Goal: Task Accomplishment & Management: Manage account settings

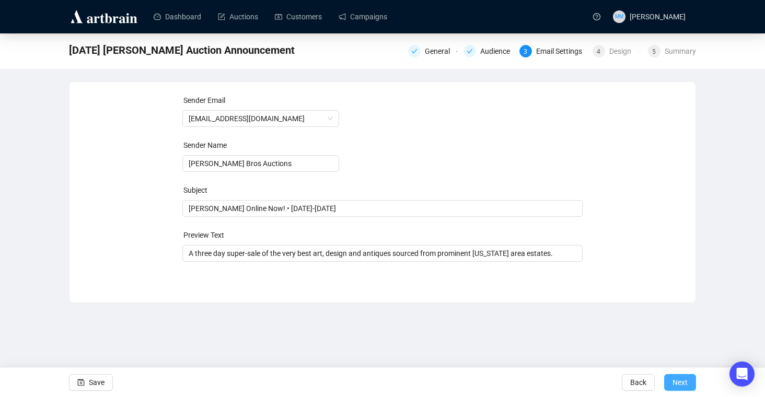
click at [678, 384] on span "Next" at bounding box center [680, 382] width 15 height 29
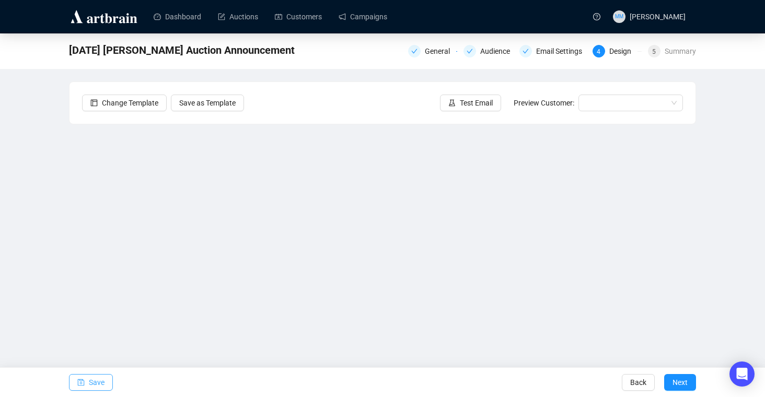
click at [107, 383] on button "Save" at bounding box center [91, 382] width 44 height 17
click at [430, 54] on div "General" at bounding box center [440, 51] width 31 height 13
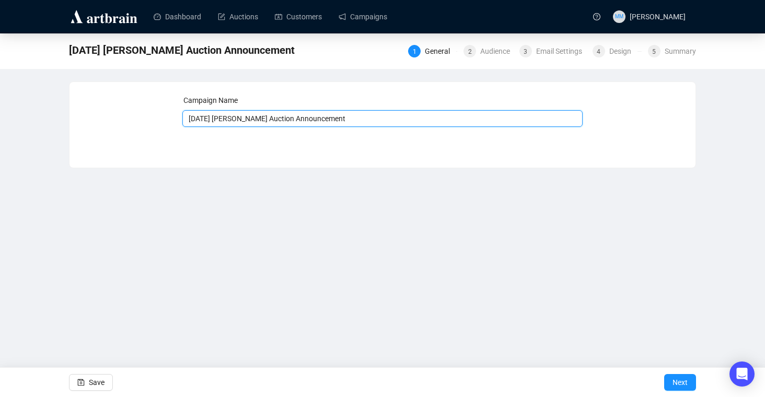
click at [332, 120] on input "[DATE] [PERSON_NAME] Auction Announcement" at bounding box center [382, 118] width 401 height 17
type input "[DATE] [PERSON_NAME] Auction Announcement (BAD)"
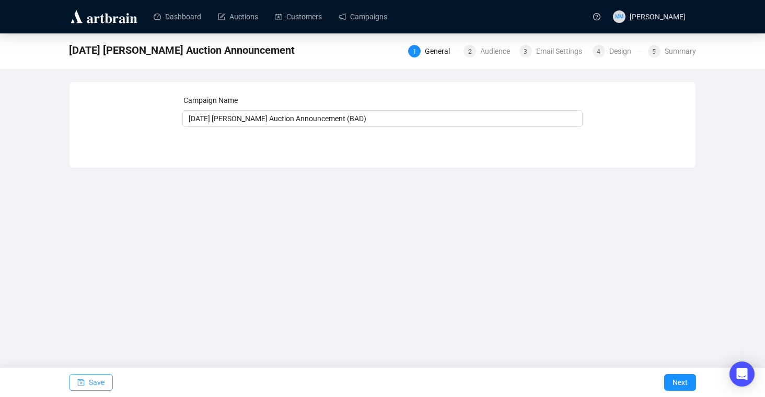
click at [89, 381] on span "Save" at bounding box center [97, 382] width 16 height 29
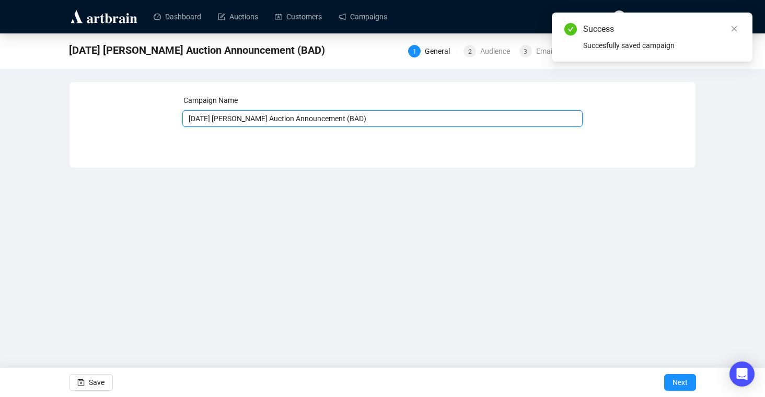
click at [307, 121] on input "[DATE] [PERSON_NAME] Auction Announcement (BAD)" at bounding box center [382, 118] width 401 height 17
drag, startPoint x: 321, startPoint y: 119, endPoint x: 103, endPoint y: 96, distance: 219.2
click at [103, 96] on div "Campaign Name [DATE] [PERSON_NAME] Auction Announcement (BAD) Save Next" at bounding box center [382, 117] width 601 height 45
click at [470, 151] on div "Campaign Name [DATE] [PERSON_NAME] Auction Announcement (BAD) Save Next" at bounding box center [383, 117] width 626 height 70
click at [738, 28] on icon "close" at bounding box center [734, 28] width 7 height 7
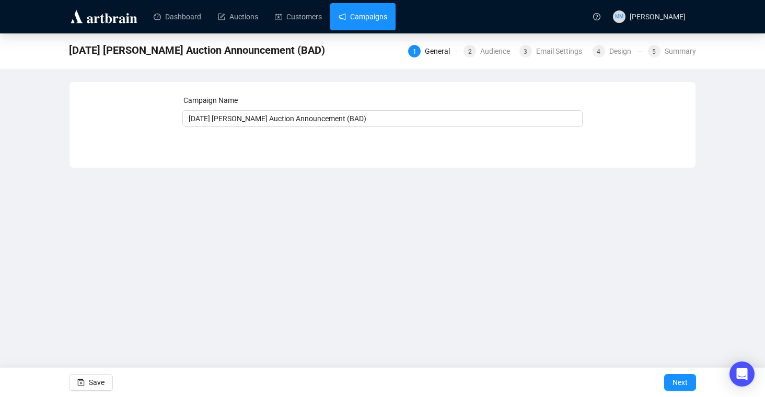
click at [370, 25] on link "Campaigns" at bounding box center [363, 16] width 49 height 27
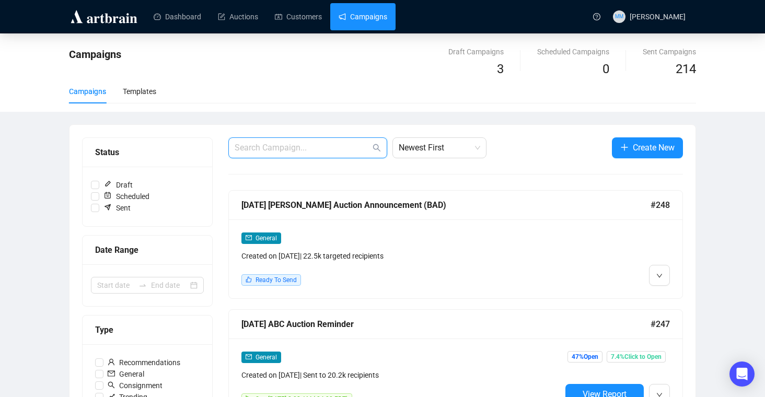
click at [319, 148] on input "text" at bounding box center [303, 148] width 136 height 13
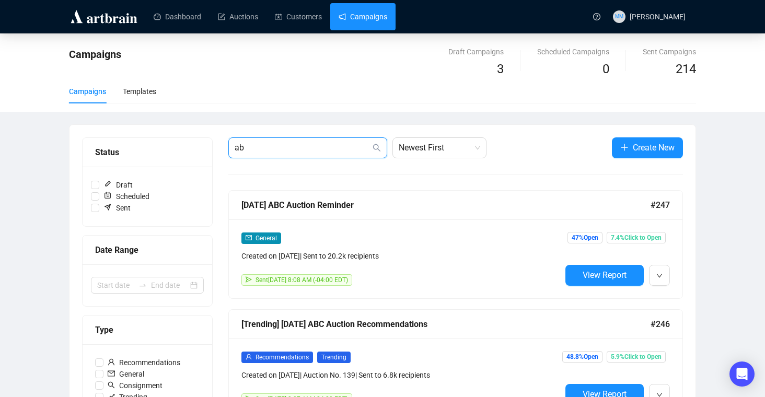
type input "a"
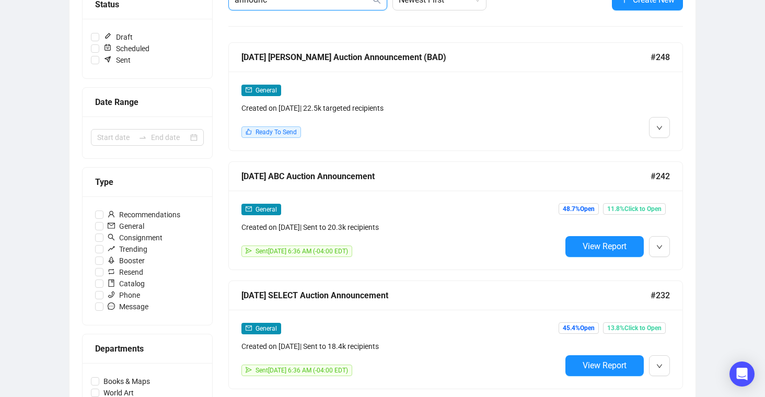
scroll to position [154, 0]
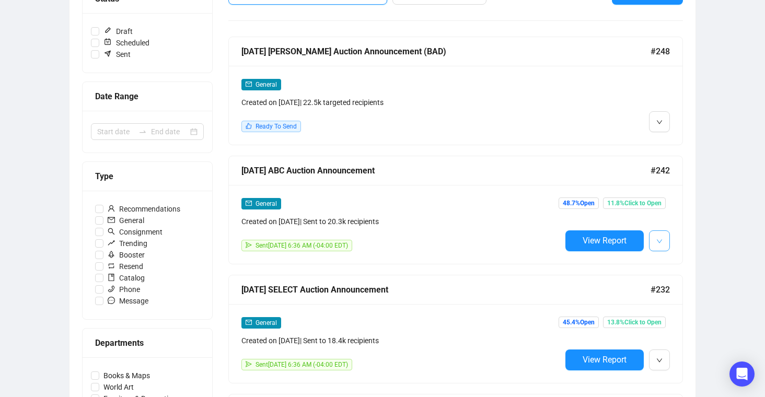
type input "announc"
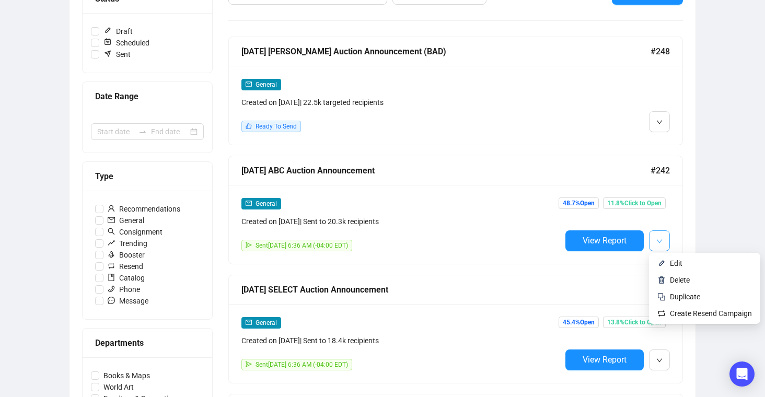
click at [664, 245] on button "button" at bounding box center [659, 241] width 21 height 21
click at [678, 299] on span "Duplicate" at bounding box center [685, 297] width 30 height 8
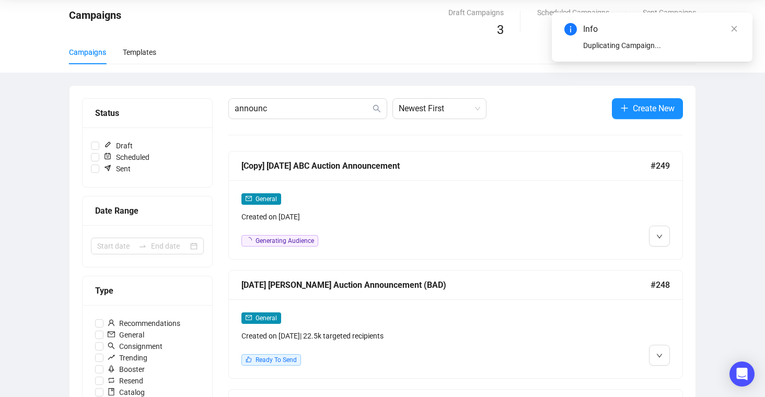
scroll to position [0, 0]
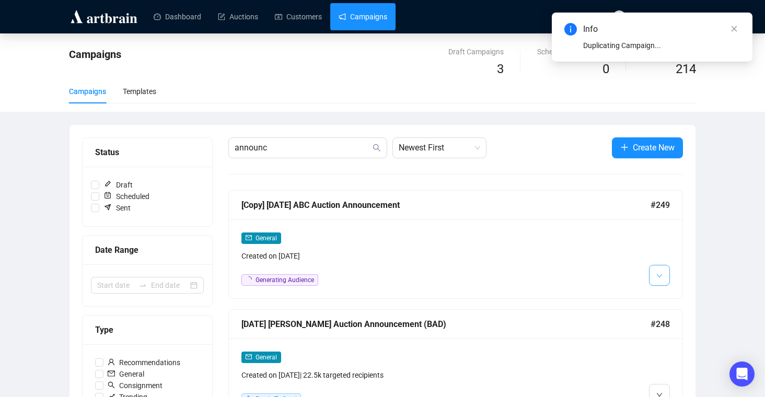
click at [655, 280] on button "button" at bounding box center [659, 275] width 21 height 21
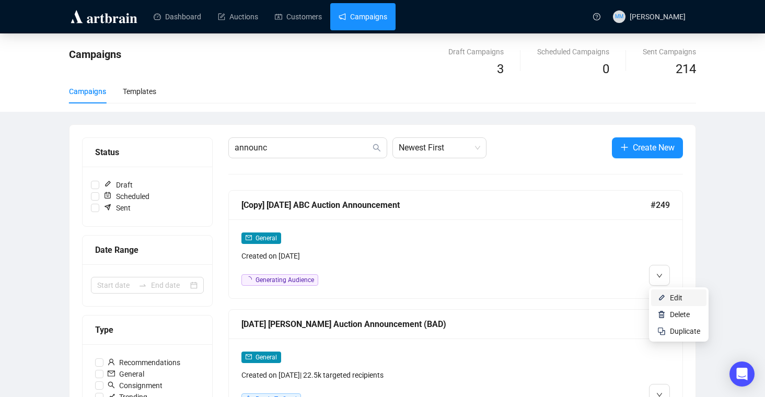
click at [673, 302] on span "Edit" at bounding box center [676, 298] width 13 height 8
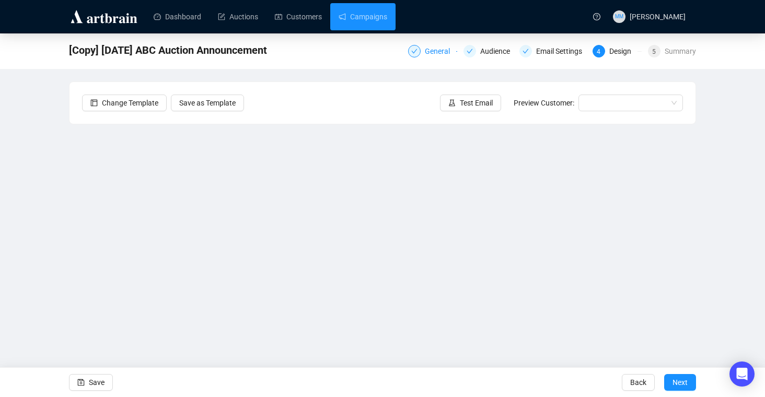
click at [433, 50] on div "General" at bounding box center [440, 51] width 31 height 13
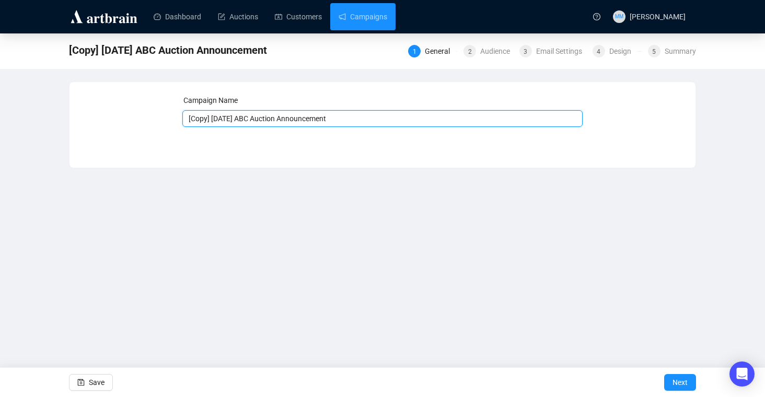
drag, startPoint x: 354, startPoint y: 119, endPoint x: 125, endPoint y: 99, distance: 229.3
click at [125, 99] on div "Campaign Name [Copy] [DATE] ABC Auction Announcement Save Next" at bounding box center [382, 117] width 601 height 45
paste input "[DATE] [PERSON_NAME]"
type input "[DATE] [PERSON_NAME] Auction Announcement"
click at [102, 387] on span "Save" at bounding box center [97, 382] width 16 height 29
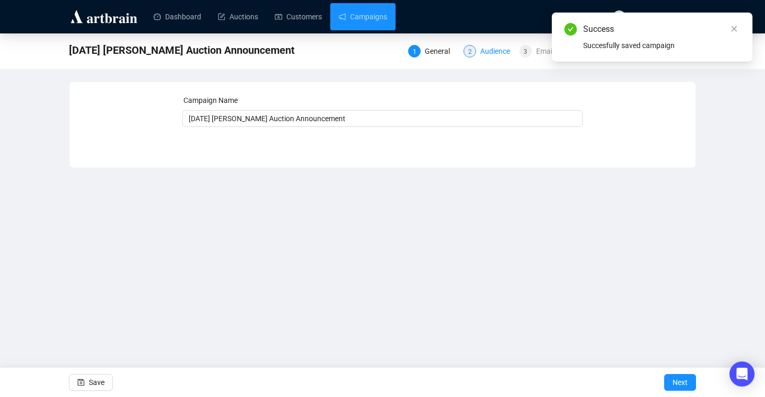
click at [482, 56] on div "Audience" at bounding box center [498, 51] width 36 height 13
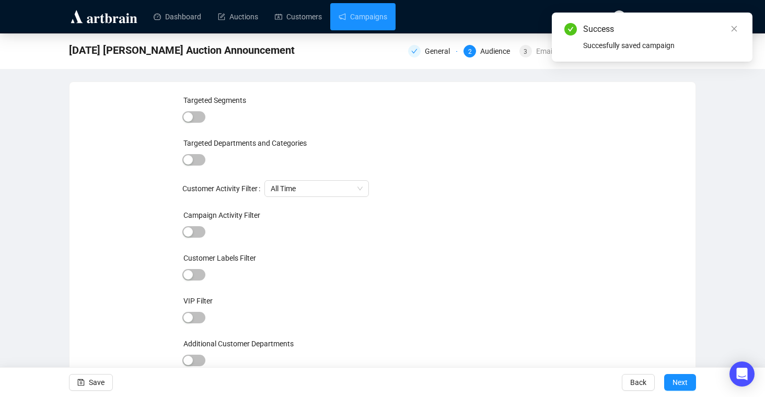
click at [735, 19] on div "Success Succesfully saved campaign" at bounding box center [652, 37] width 201 height 49
click at [734, 29] on icon "close" at bounding box center [734, 28] width 7 height 7
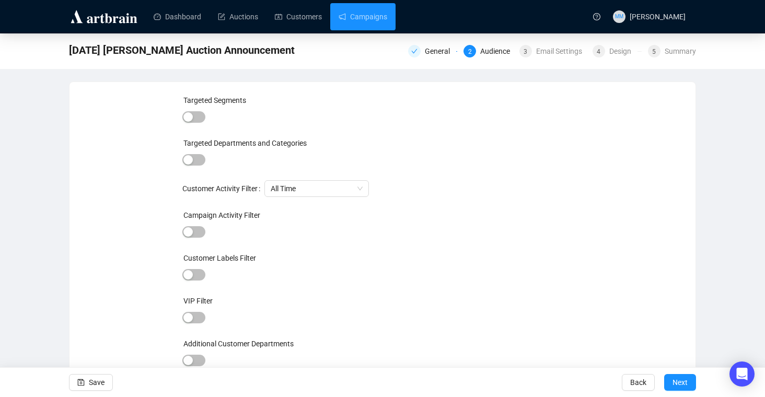
click at [485, 53] on div "Audience" at bounding box center [498, 51] width 36 height 13
click at [433, 57] on div "General 2 Audience 3 Email Settings 4 Design 5 Summary" at bounding box center [552, 50] width 288 height 17
click at [425, 49] on div "General" at bounding box center [440, 51] width 31 height 13
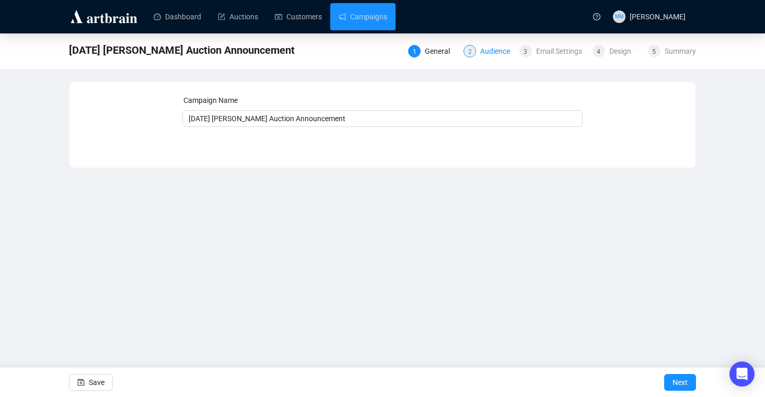
click at [493, 51] on div "Audience" at bounding box center [498, 51] width 36 height 13
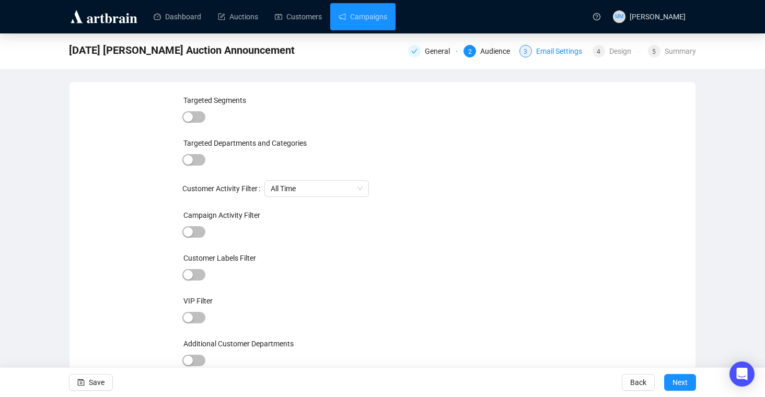
click at [551, 55] on div "Email Settings" at bounding box center [562, 51] width 52 height 13
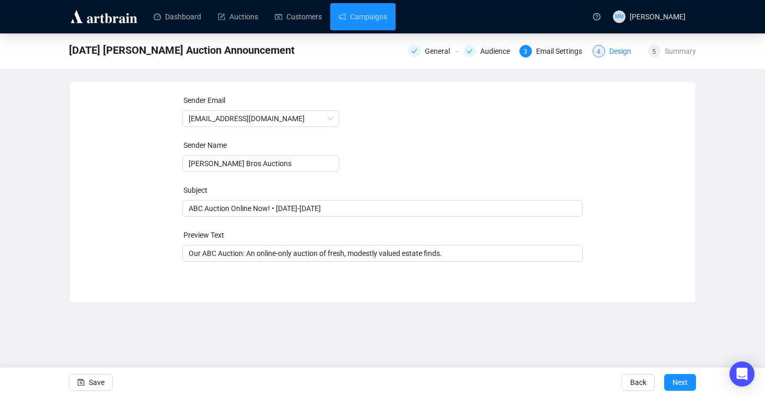
click at [612, 53] on div "Design" at bounding box center [623, 51] width 28 height 13
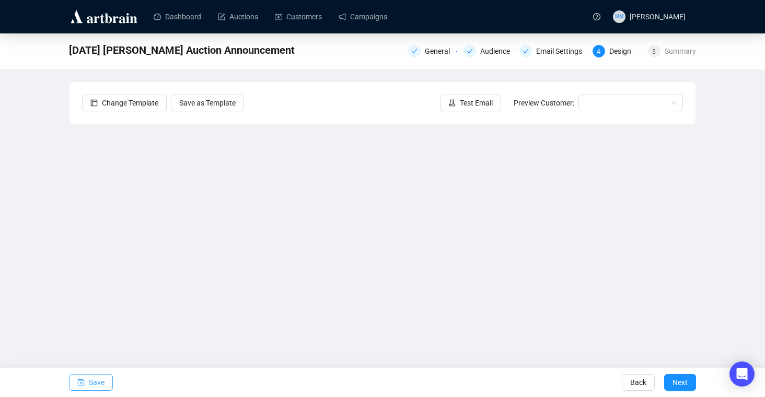
click at [96, 382] on span "Save" at bounding box center [97, 382] width 16 height 29
click at [294, 116] on div "Change Template Save as Template Test Email Preview Customer:" at bounding box center [383, 103] width 626 height 42
click at [740, 293] on div "[DATE] [PERSON_NAME] Auction Announcement General Audience Email Settings 4 Des…" at bounding box center [382, 209] width 765 height 352
click at [94, 378] on span "Save" at bounding box center [97, 382] width 16 height 29
click at [640, 375] on span "Back" at bounding box center [638, 382] width 16 height 29
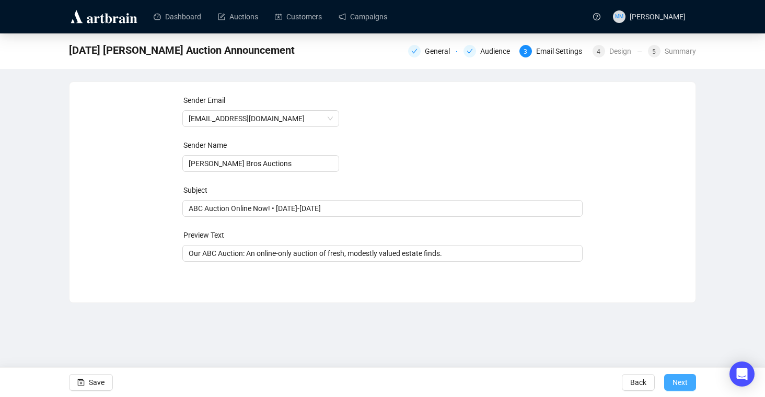
click at [693, 383] on button "Next" at bounding box center [680, 382] width 32 height 17
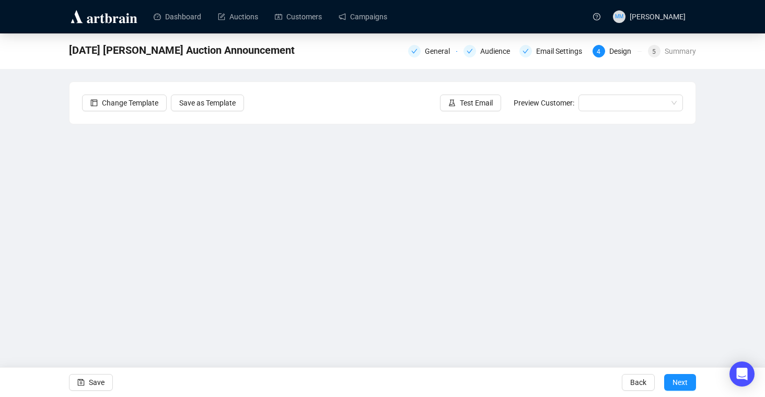
click at [721, 263] on div "[DATE] [PERSON_NAME] Auction Announcement General Audience Email Settings 4 Des…" at bounding box center [382, 209] width 765 height 352
click at [100, 385] on span "Save" at bounding box center [97, 382] width 16 height 29
click at [82, 379] on icon "save" at bounding box center [81, 382] width 7 height 7
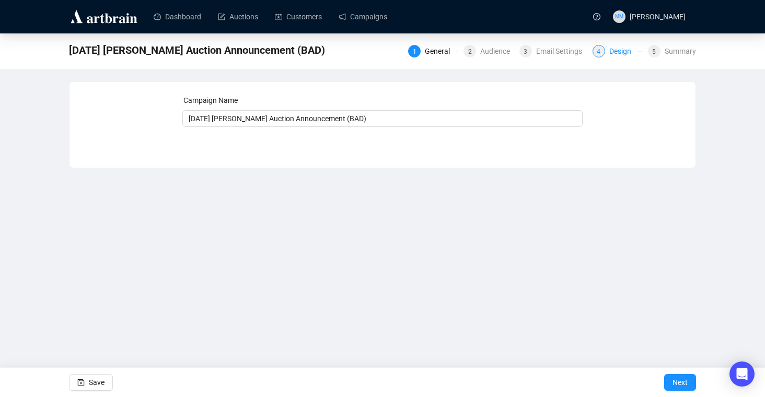
click at [611, 54] on div "Design" at bounding box center [623, 51] width 28 height 13
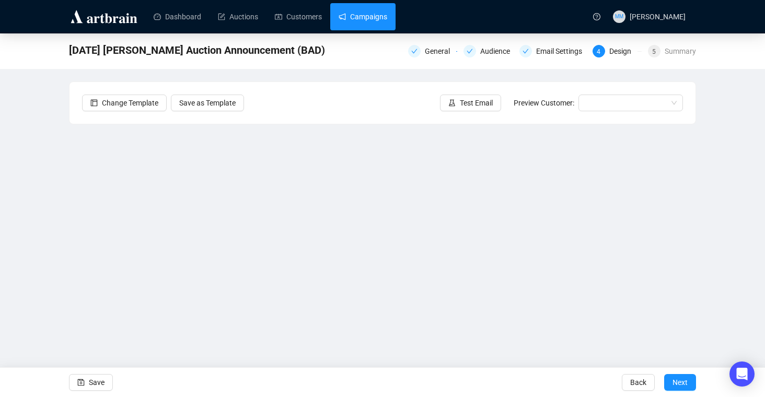
click at [372, 16] on link "Campaigns" at bounding box center [363, 16] width 49 height 27
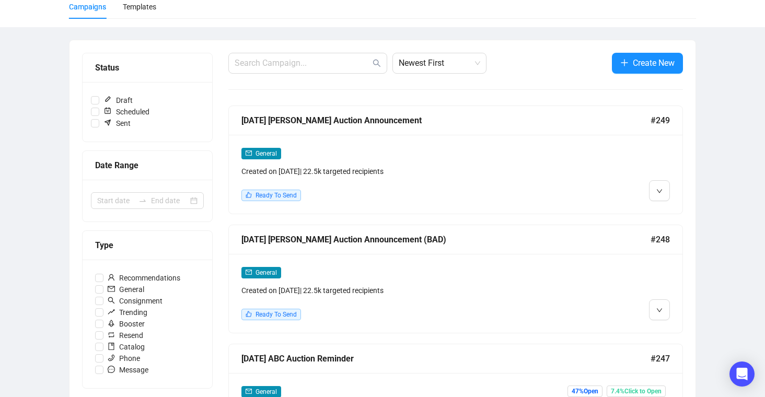
scroll to position [89, 0]
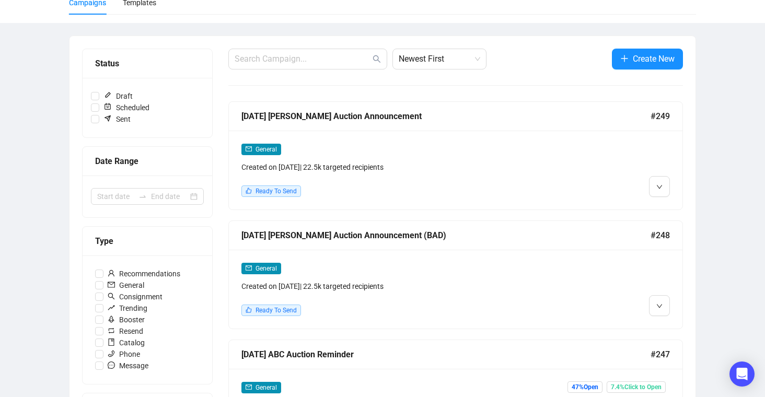
click at [670, 307] on div "General Created on Sep 26, 2025 | 22.5k targeted recipients Ready To Send" at bounding box center [456, 289] width 454 height 79
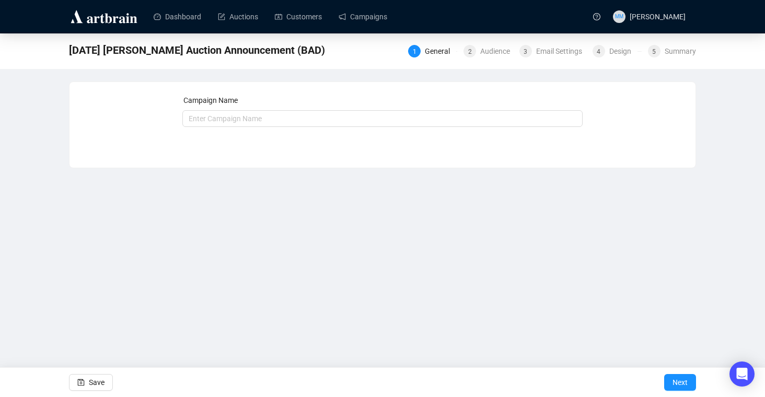
type input "[DATE] [PERSON_NAME] Auction Announcement (BAD)"
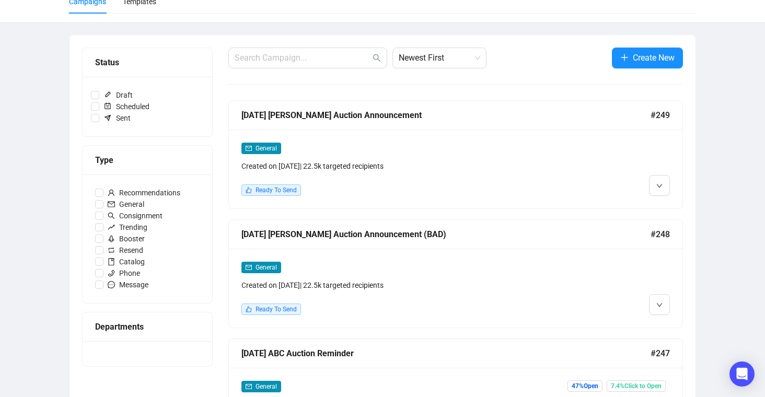
scroll to position [89, 0]
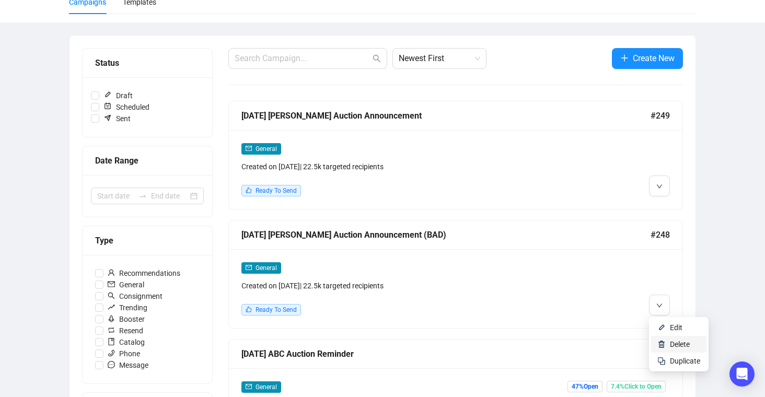
click at [676, 341] on span "Delete" at bounding box center [680, 344] width 20 height 8
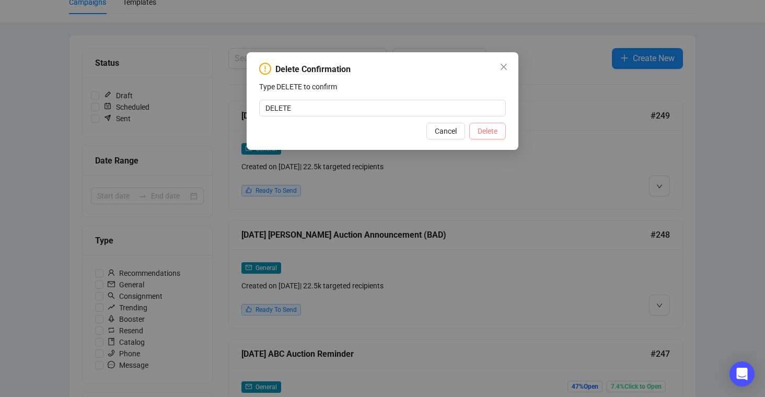
type input "DELETE"
click at [492, 137] on span "Delete" at bounding box center [488, 130] width 20 height 11
